Goal: Task Accomplishment & Management: Manage account settings

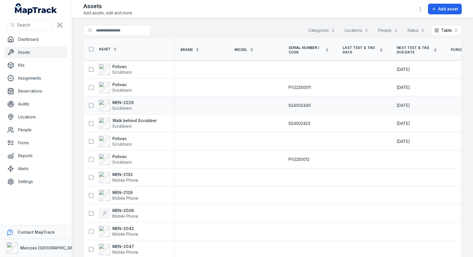
click at [219, 104] on div at bounding box center [201, 105] width 54 height 5
click at [24, 181] on link "Settings" at bounding box center [36, 181] width 63 height 11
click at [233, 133] on td at bounding box center [255, 142] width 54 height 18
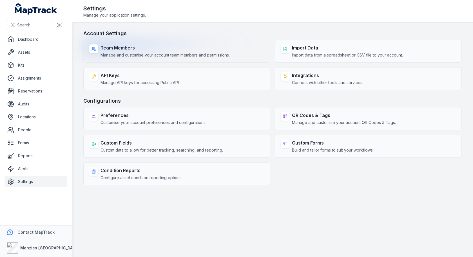
click at [189, 52] on span "Manage and customise your account team members and permissions." at bounding box center [164, 55] width 129 height 6
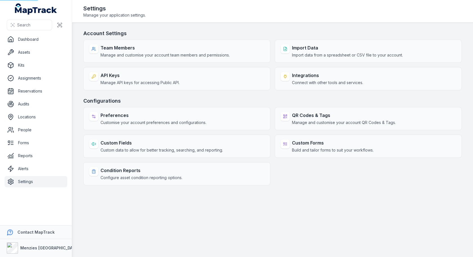
click at [251, 20] on header "Toggle Navigation Settings Manage your application settings." at bounding box center [272, 11] width 401 height 23
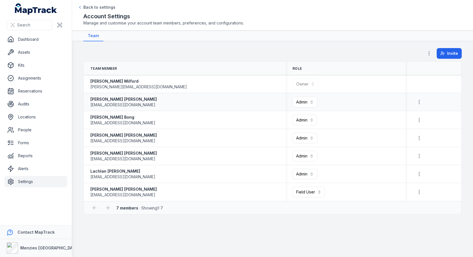
click at [164, 105] on div "[PERSON_NAME] [EMAIL_ADDRESS][DOMAIN_NAME]" at bounding box center [184, 101] width 188 height 11
copy span "[EMAIL_ADDRESS][DOMAIN_NAME]"
click at [324, 29] on header "Toggle Navigation Back to settings Account Settings Manage and customise your a…" at bounding box center [272, 15] width 401 height 31
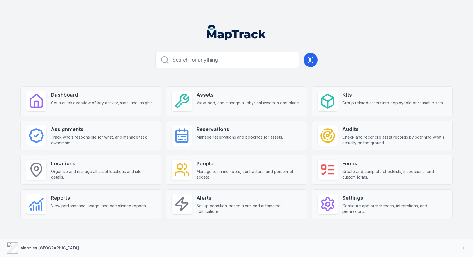
click at [164, 250] on button "Menzies [GEOGRAPHIC_DATA]" at bounding box center [236, 248] width 473 height 18
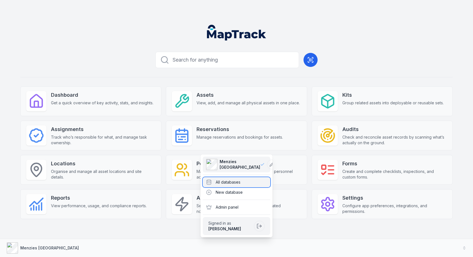
click at [236, 185] on div "All databases" at bounding box center [237, 182] width 68 height 10
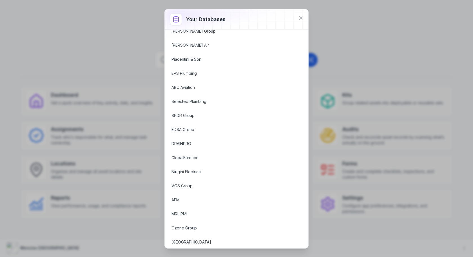
scroll to position [262, 0]
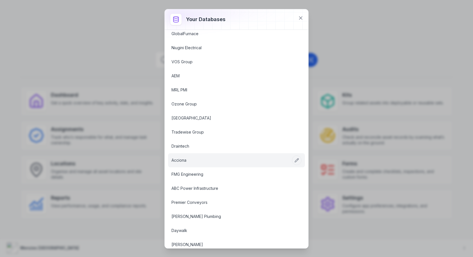
click at [201, 158] on link "Acciona" at bounding box center [229, 161] width 116 height 6
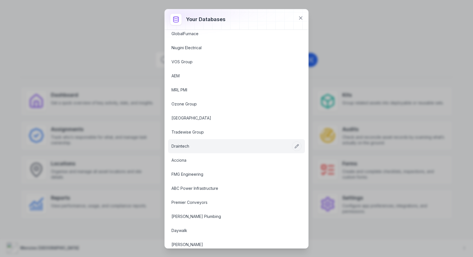
click at [203, 143] on link "Draintech" at bounding box center [229, 146] width 116 height 6
